Goal: Navigation & Orientation: Find specific page/section

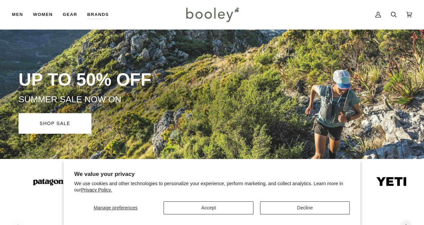
scroll to position [28, 0]
click at [281, 208] on button "Decline" at bounding box center [305, 207] width 90 height 13
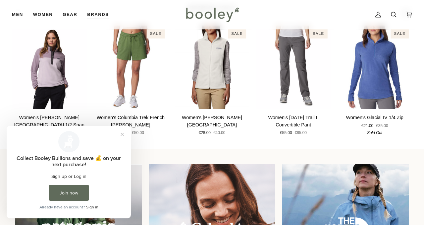
scroll to position [402, 0]
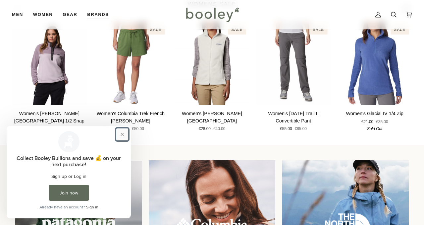
click at [123, 130] on button "Close prompt" at bounding box center [122, 134] width 12 height 12
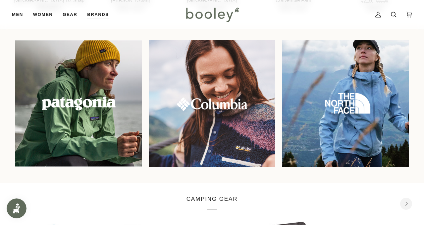
scroll to position [523, 0]
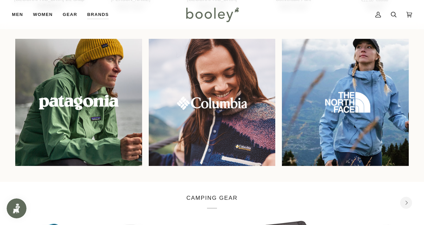
click at [87, 102] on img at bounding box center [78, 102] width 137 height 137
click at [78, 101] on img at bounding box center [78, 102] width 137 height 137
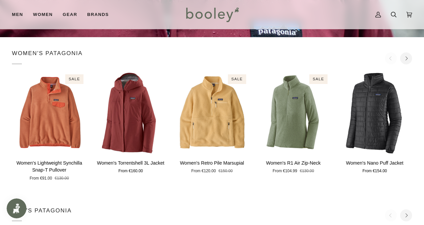
scroll to position [131, 0]
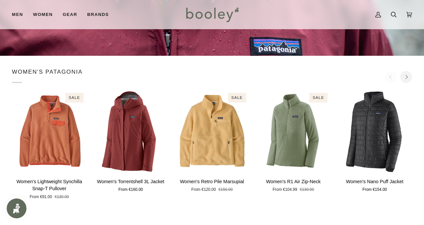
click at [52, 74] on p "Women's Patagonia" at bounding box center [47, 75] width 71 height 15
click at [405, 76] on icon "Next" at bounding box center [407, 77] width 4 height 4
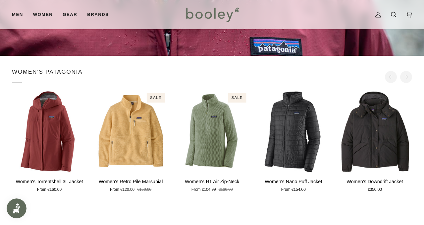
click at [405, 76] on icon "Next" at bounding box center [407, 77] width 4 height 4
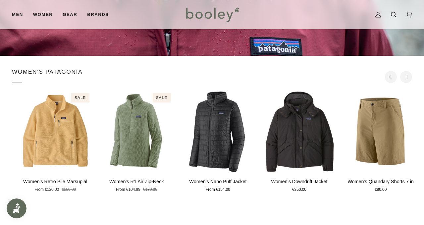
click at [405, 76] on icon "Next" at bounding box center [407, 77] width 4 height 4
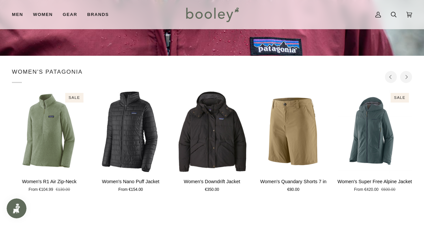
click at [405, 76] on icon "Next" at bounding box center [407, 77] width 4 height 4
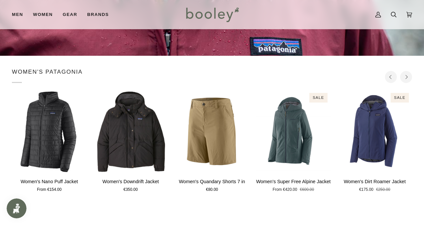
click at [405, 76] on icon "Next" at bounding box center [407, 77] width 4 height 4
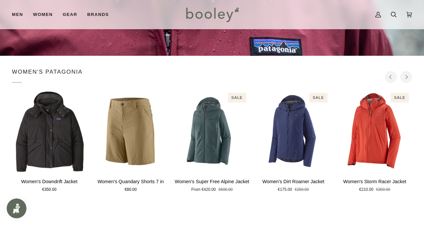
click at [405, 76] on icon "Next" at bounding box center [407, 77] width 4 height 4
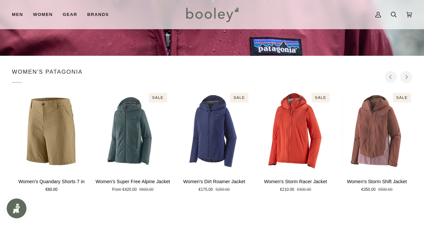
click at [405, 76] on icon "Next" at bounding box center [407, 77] width 4 height 4
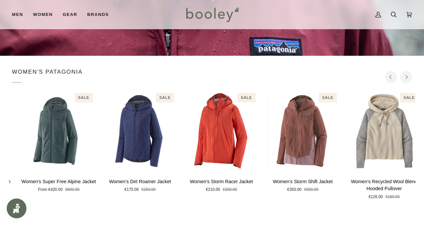
click at [405, 76] on icon "Next" at bounding box center [407, 77] width 4 height 4
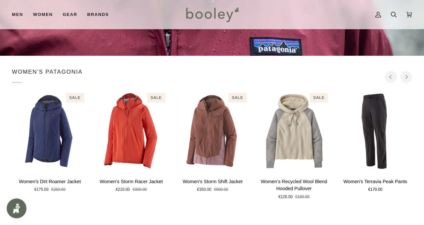
click at [405, 76] on icon "Next" at bounding box center [407, 77] width 4 height 4
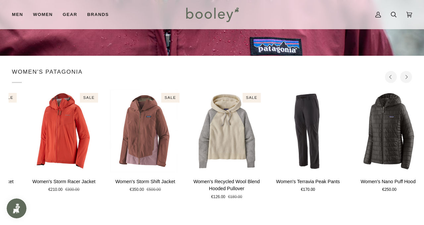
click at [405, 76] on icon "Next" at bounding box center [407, 77] width 4 height 4
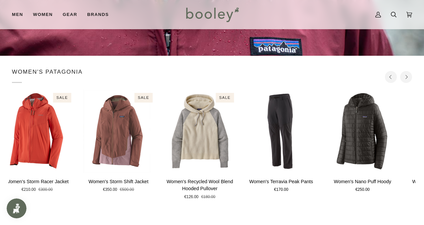
click at [405, 76] on icon "Next" at bounding box center [407, 77] width 4 height 4
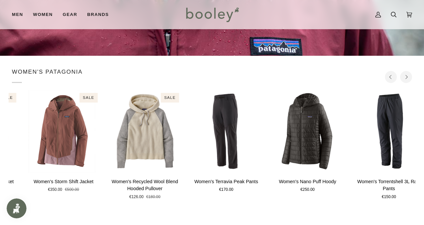
click at [405, 76] on icon "Next" at bounding box center [407, 77] width 4 height 4
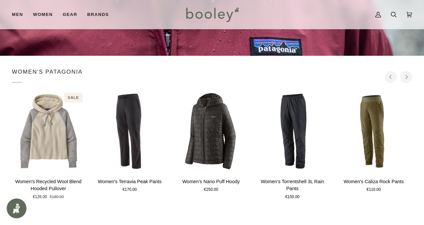
click at [405, 76] on icon "Next" at bounding box center [407, 77] width 4 height 4
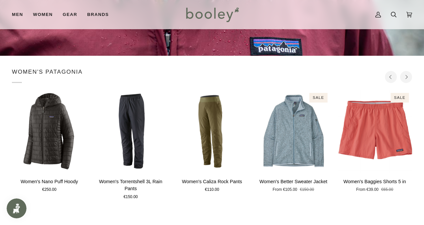
click at [405, 76] on icon "Next" at bounding box center [407, 77] width 4 height 4
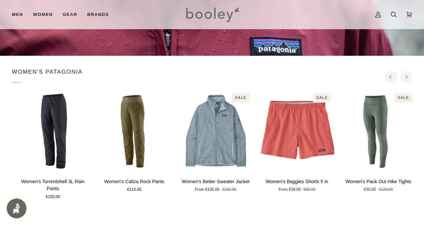
click at [405, 76] on icon "Next" at bounding box center [407, 77] width 4 height 4
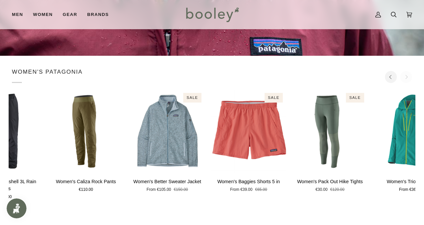
click at [405, 76] on div "Women's Patagonia" at bounding box center [212, 75] width 401 height 15
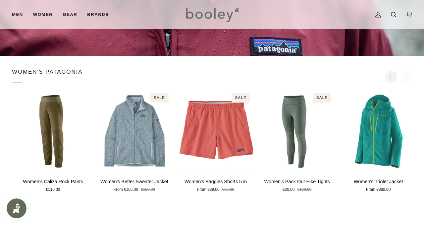
click at [405, 76] on div "Women's Patagonia" at bounding box center [212, 75] width 401 height 15
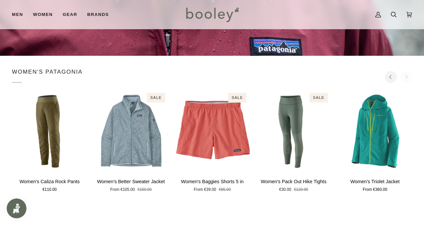
click at [405, 76] on div "Women's Patagonia" at bounding box center [212, 75] width 401 height 15
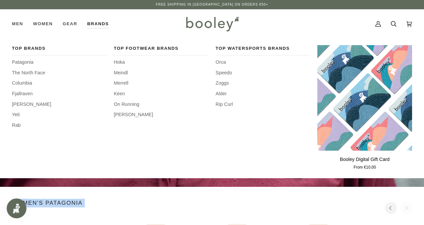
scroll to position [1, 0]
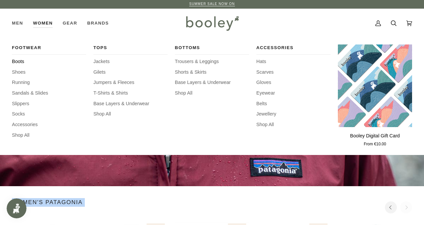
click at [15, 60] on span "Boots" at bounding box center [49, 61] width 74 height 7
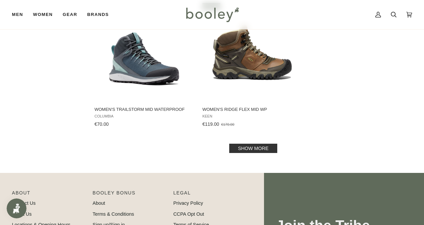
scroll to position [940, 0]
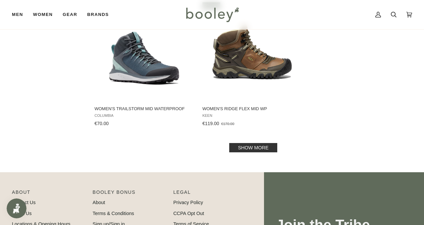
click at [248, 148] on link "Show more" at bounding box center [253, 147] width 48 height 9
